Goal: Task Accomplishment & Management: Manage account settings

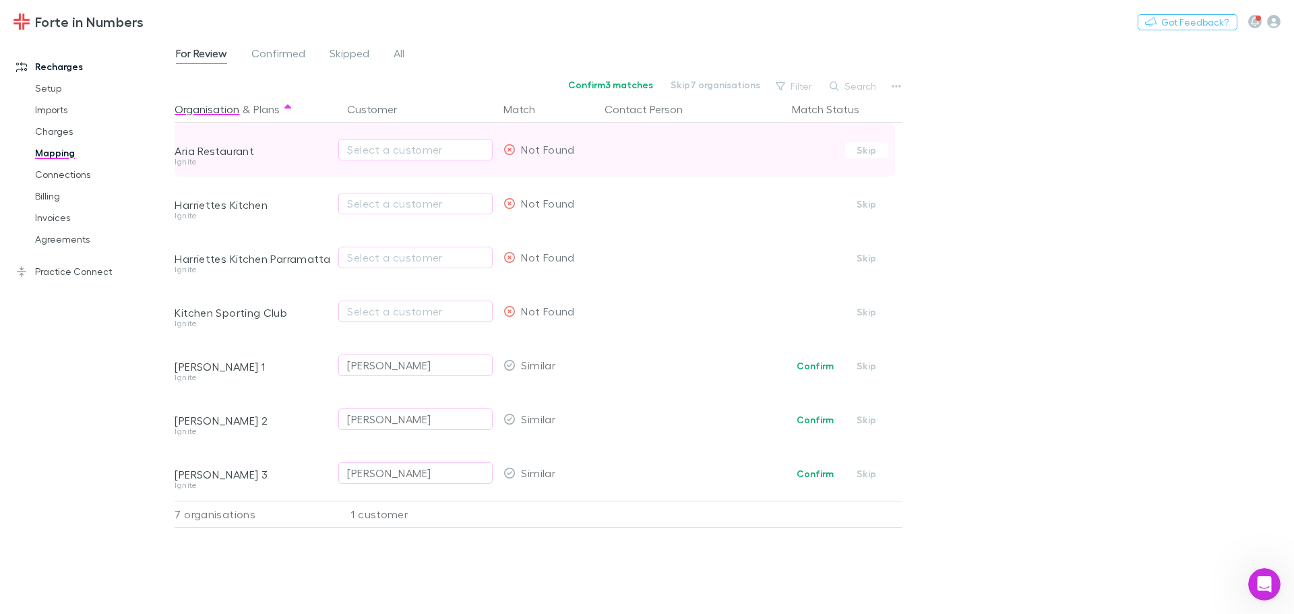
scroll to position [977, 0]
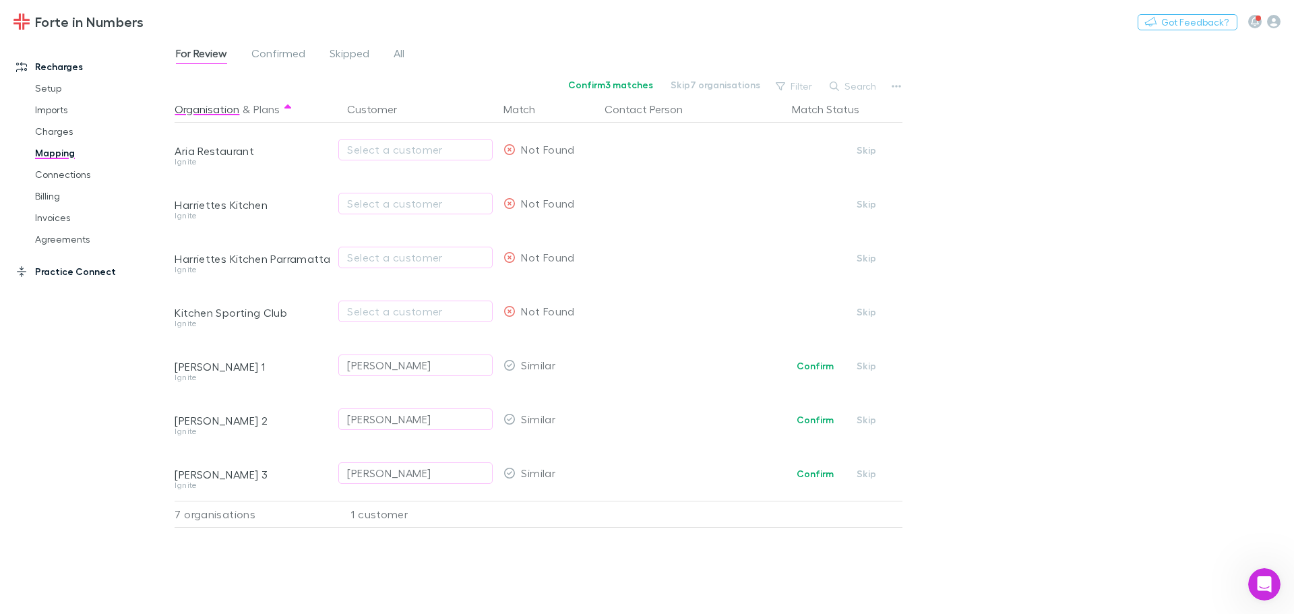
click at [61, 278] on link "Practice Connect" at bounding box center [92, 272] width 179 height 22
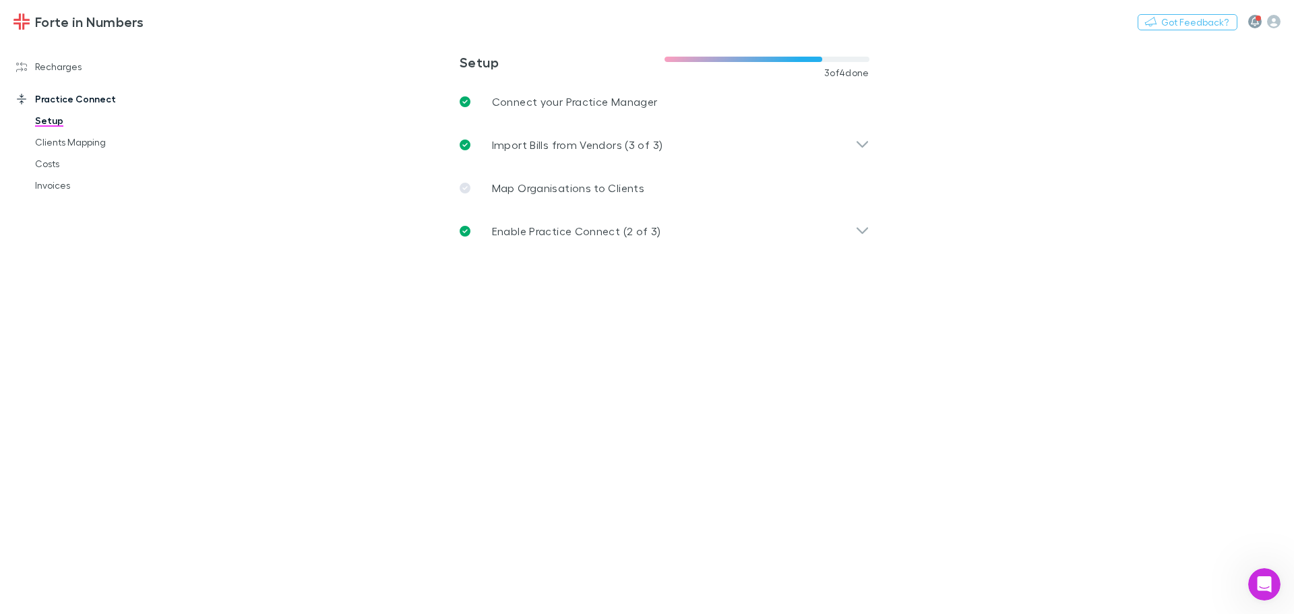
click at [1249, 24] on button "button" at bounding box center [1254, 21] width 13 height 13
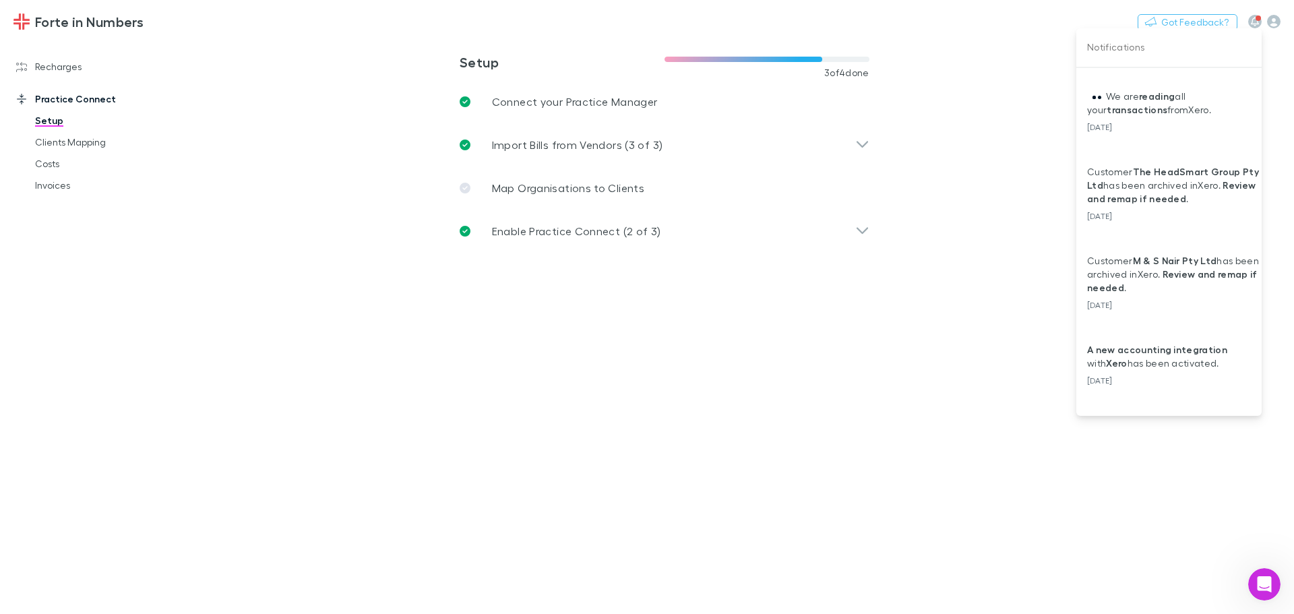
click at [1273, 23] on div at bounding box center [647, 307] width 1294 height 614
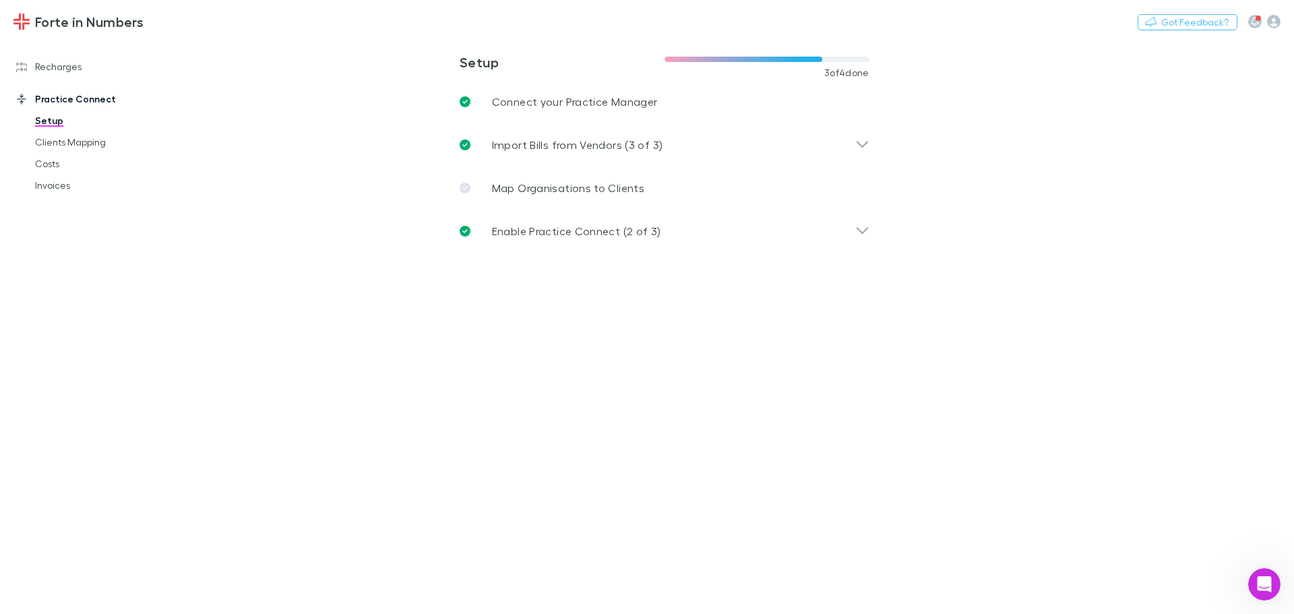
click at [1273, 23] on icon "button" at bounding box center [1273, 21] width 13 height 13
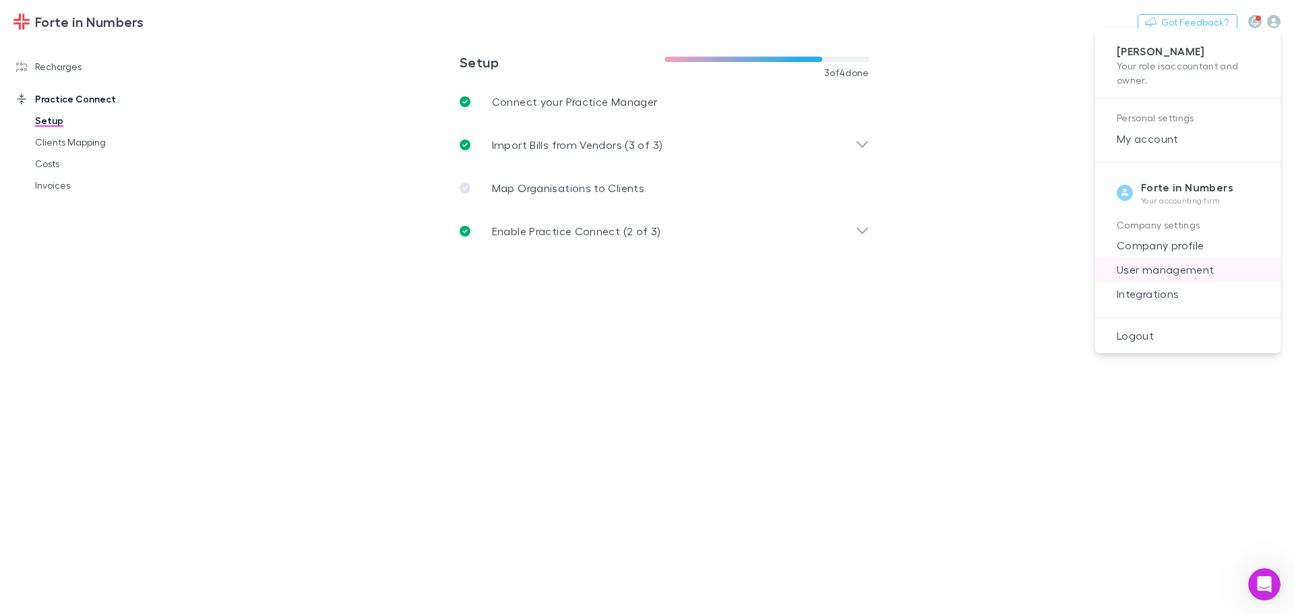
click at [1164, 270] on span "User management" at bounding box center [1188, 269] width 164 height 16
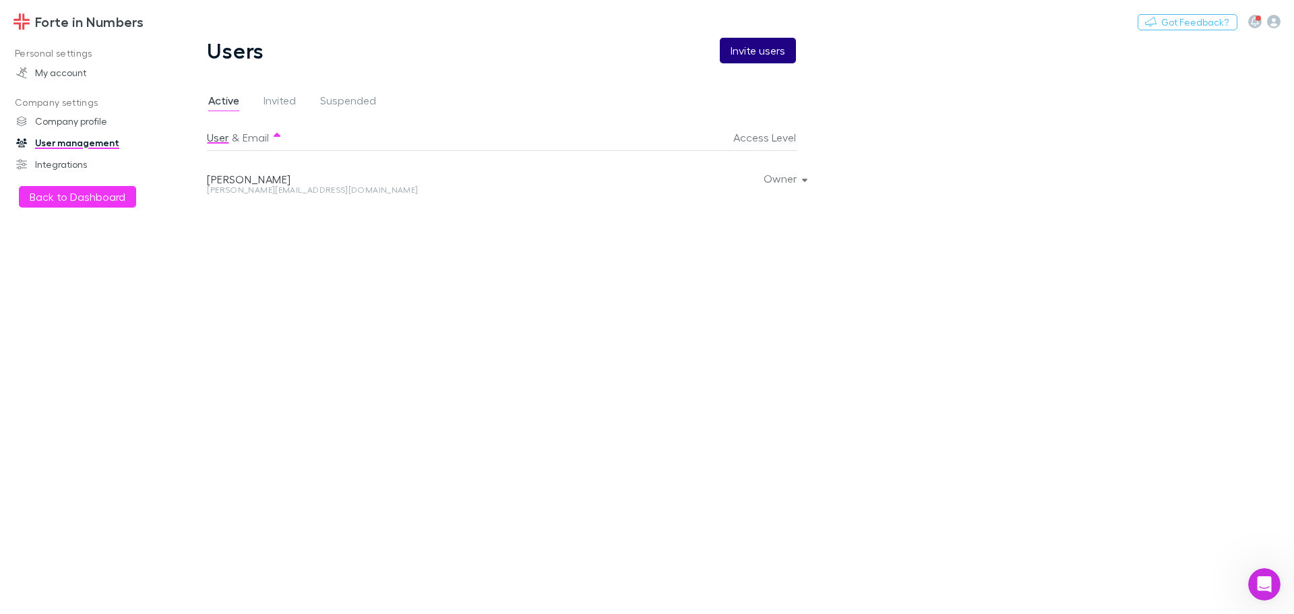
click at [775, 51] on button "Invite users" at bounding box center [758, 51] width 76 height 26
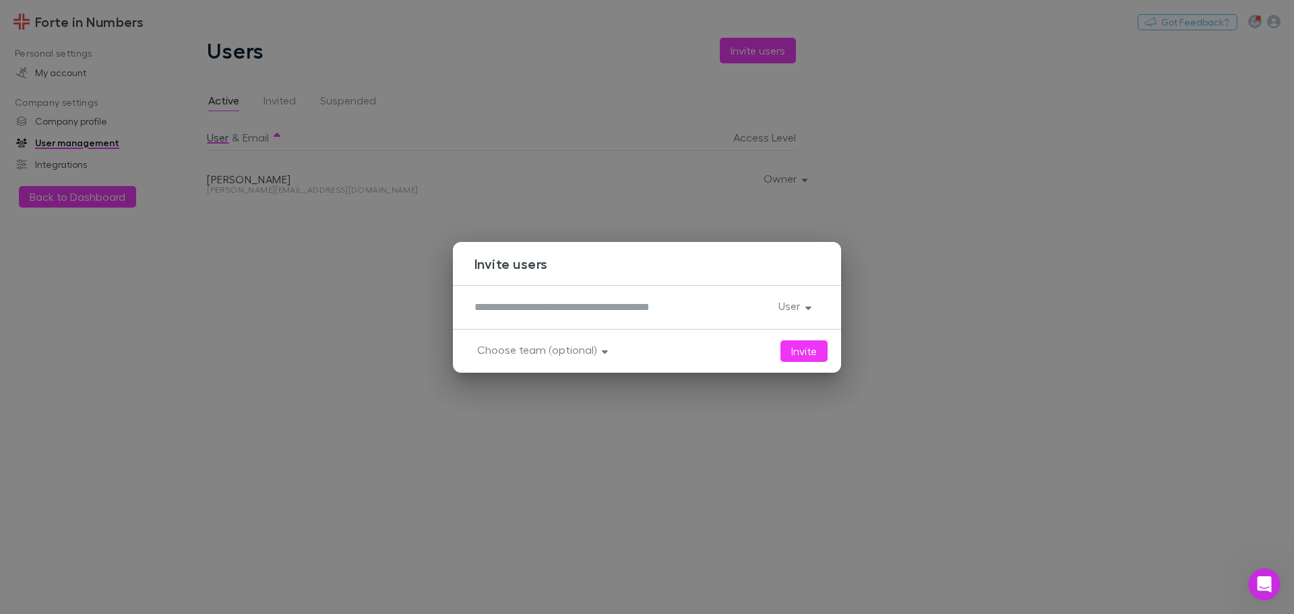
click at [542, 313] on textarea at bounding box center [620, 306] width 293 height 15
type textarea "**********"
click at [815, 309] on button "User" at bounding box center [793, 305] width 52 height 19
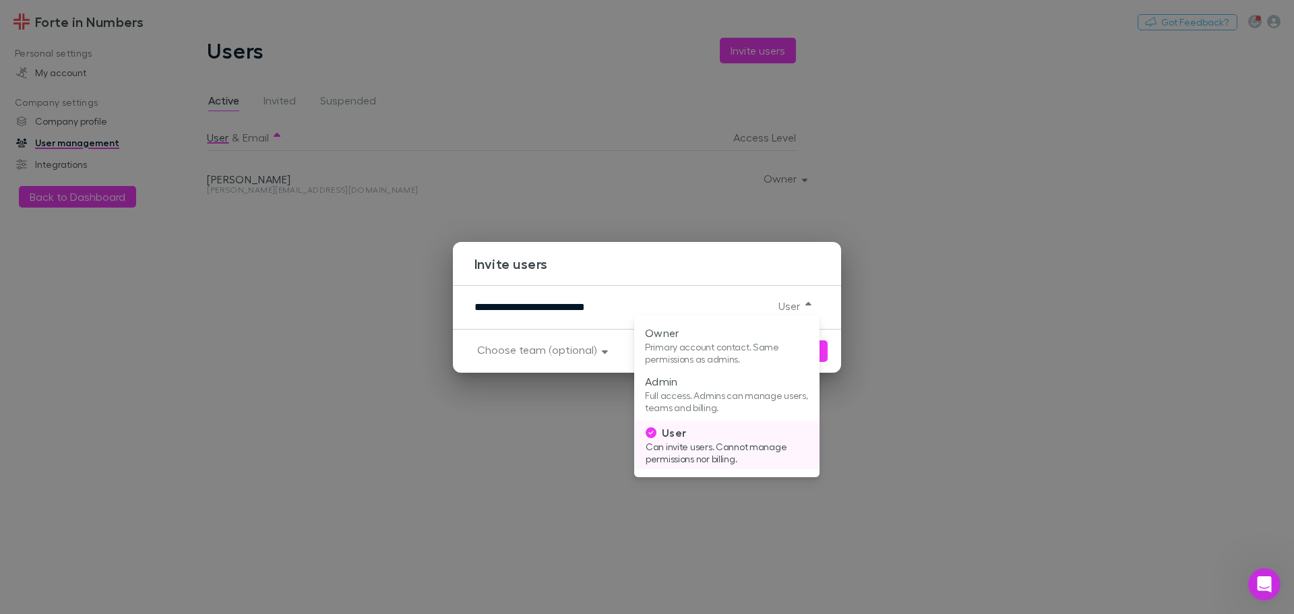
click at [739, 459] on p "Can invite users. Cannot manage permissions nor billing." at bounding box center [727, 453] width 164 height 24
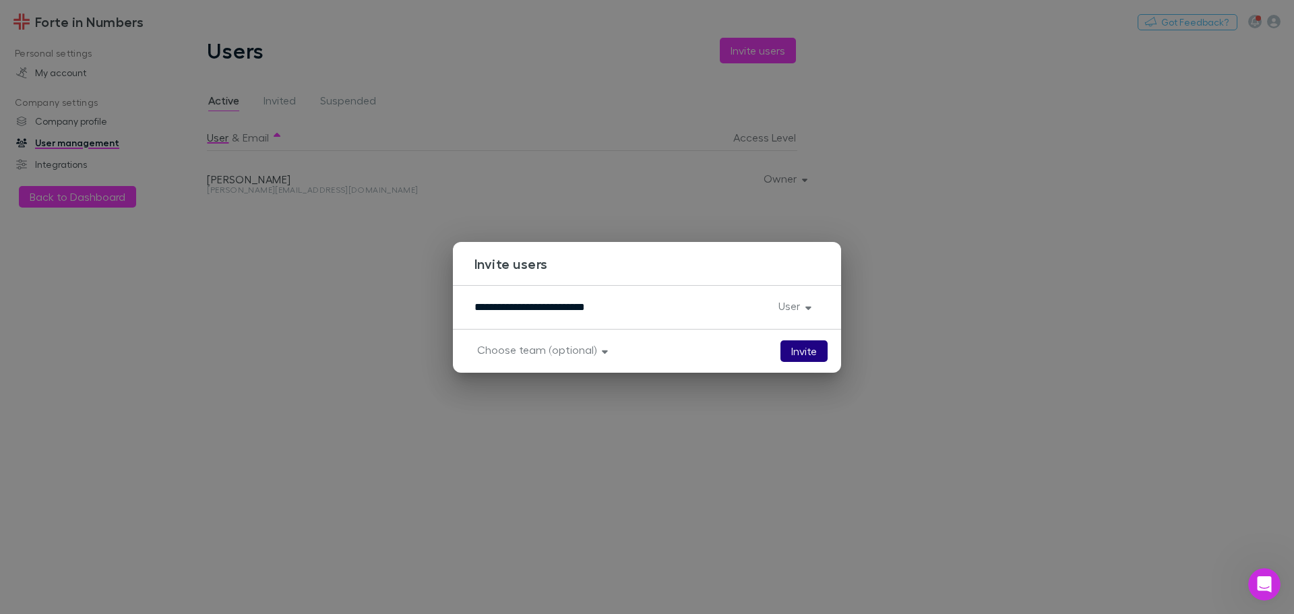
click at [807, 349] on button "Invite" at bounding box center [803, 351] width 47 height 22
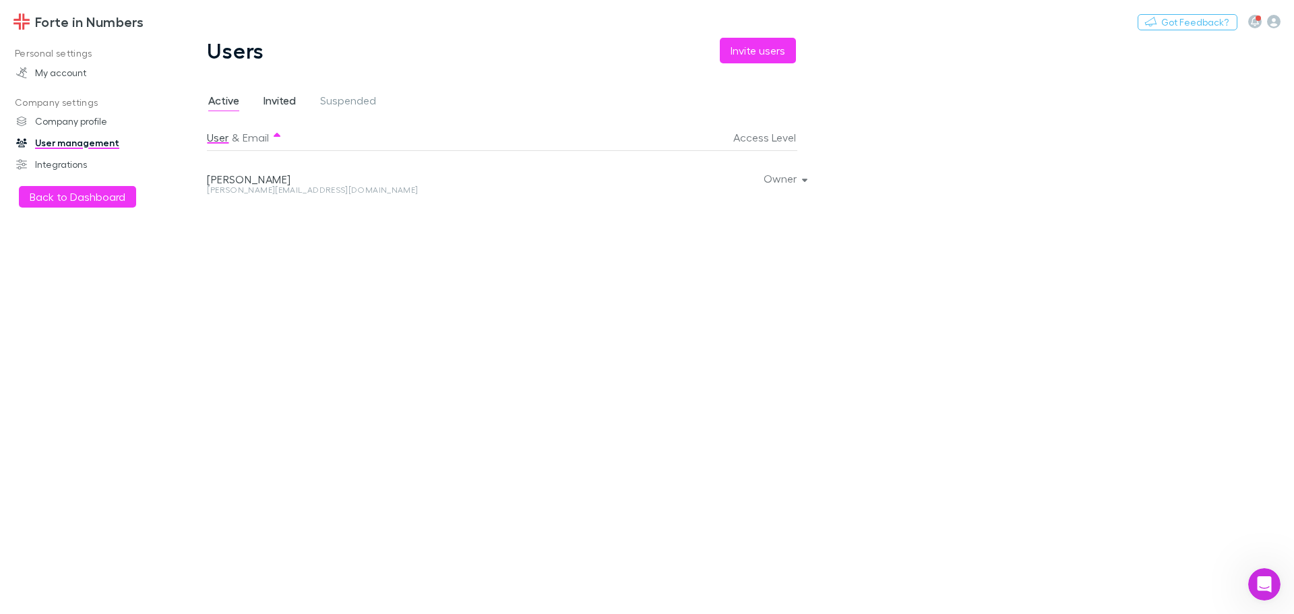
click at [274, 98] on span "Invited" at bounding box center [279, 103] width 32 height 18
